Goal: Information Seeking & Learning: Understand process/instructions

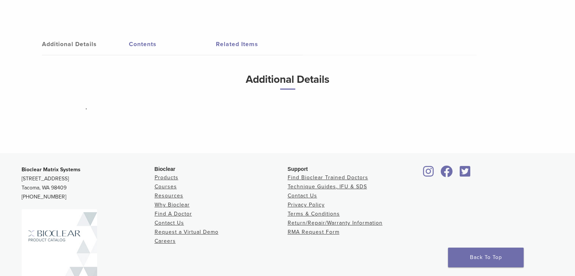
scroll to position [319, 0]
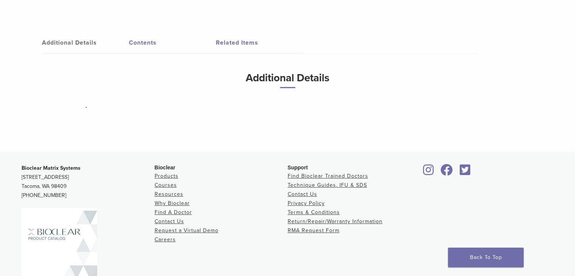
click at [252, 42] on link "Related Items" at bounding box center [259, 42] width 87 height 21
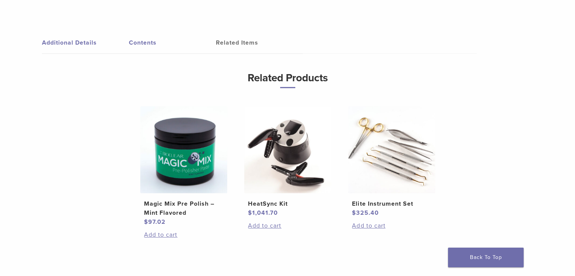
click at [155, 37] on link "Contents" at bounding box center [172, 42] width 87 height 21
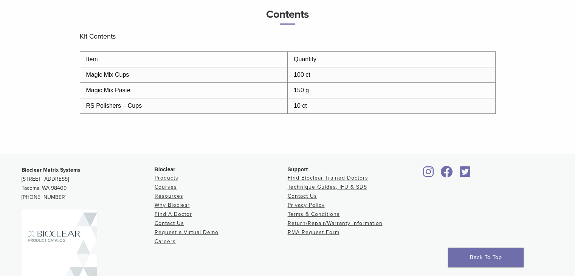
scroll to position [382, 0]
click at [176, 195] on link "Resources" at bounding box center [169, 197] width 29 height 6
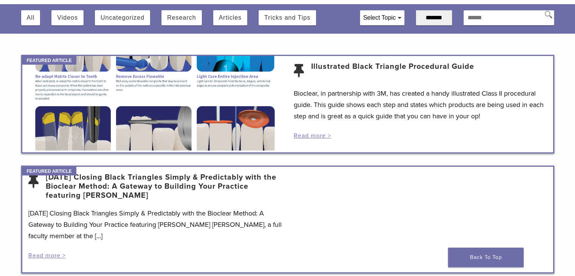
scroll to position [92, 0]
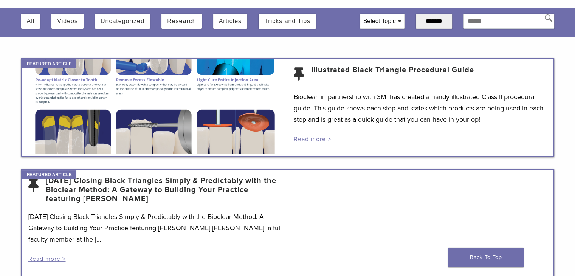
click at [306, 138] on link "Read more >" at bounding box center [312, 139] width 37 height 8
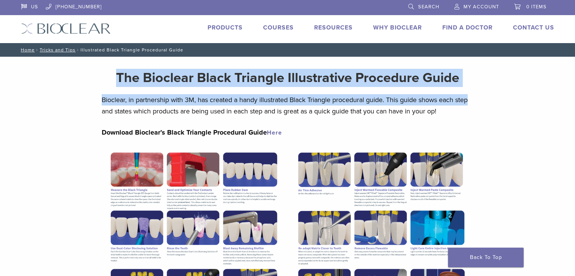
drag, startPoint x: 575, startPoint y: 54, endPoint x: 581, endPoint y: 100, distance: 46.9
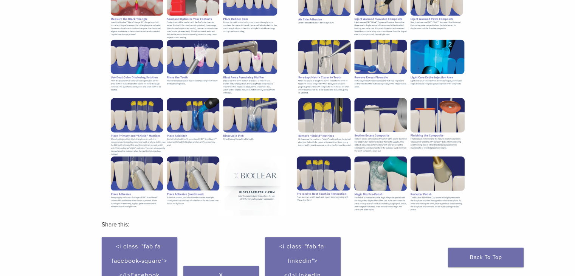
scroll to position [180, 0]
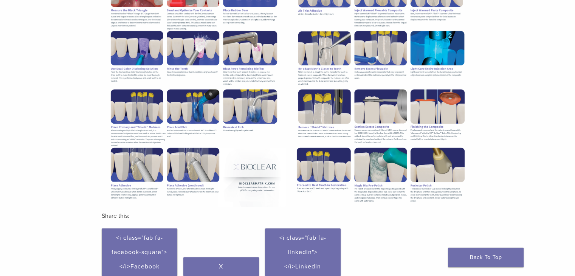
click at [369, 182] on img at bounding box center [381, 87] width 185 height 239
click at [385, 223] on h3 "Share this:" at bounding box center [288, 216] width 372 height 18
